Goal: Information Seeking & Learning: Understand process/instructions

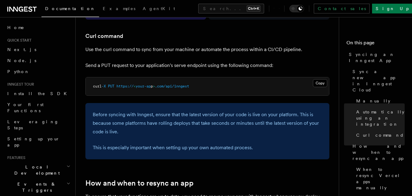
scroll to position [854, 0]
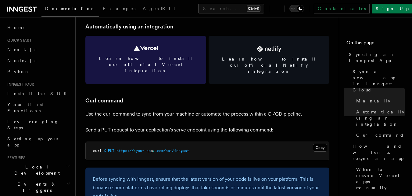
click at [148, 57] on span "Learn how to install our official Vercel integration" at bounding box center [146, 64] width 106 height 18
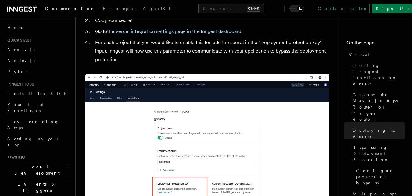
scroll to position [672, 0]
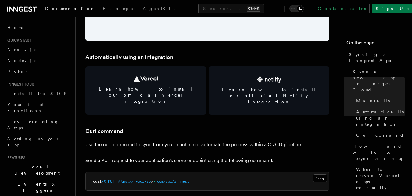
scroll to position [916, 0]
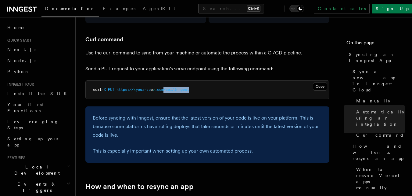
drag, startPoint x: 193, startPoint y: 77, endPoint x: 168, endPoint y: 77, distance: 24.7
click at [168, 87] on span ".com/api/inngest" at bounding box center [172, 89] width 34 height 4
copy span "/api/inngest"
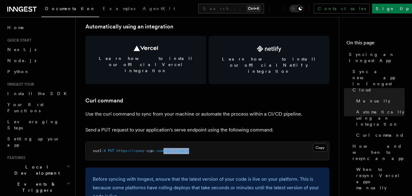
drag, startPoint x: 194, startPoint y: 138, endPoint x: 168, endPoint y: 139, distance: 25.4
click at [168, 148] on span ".com/api/inngest" at bounding box center [172, 150] width 34 height 4
copy span "/api/inngest"
